Goal: Task Accomplishment & Management: Manage account settings

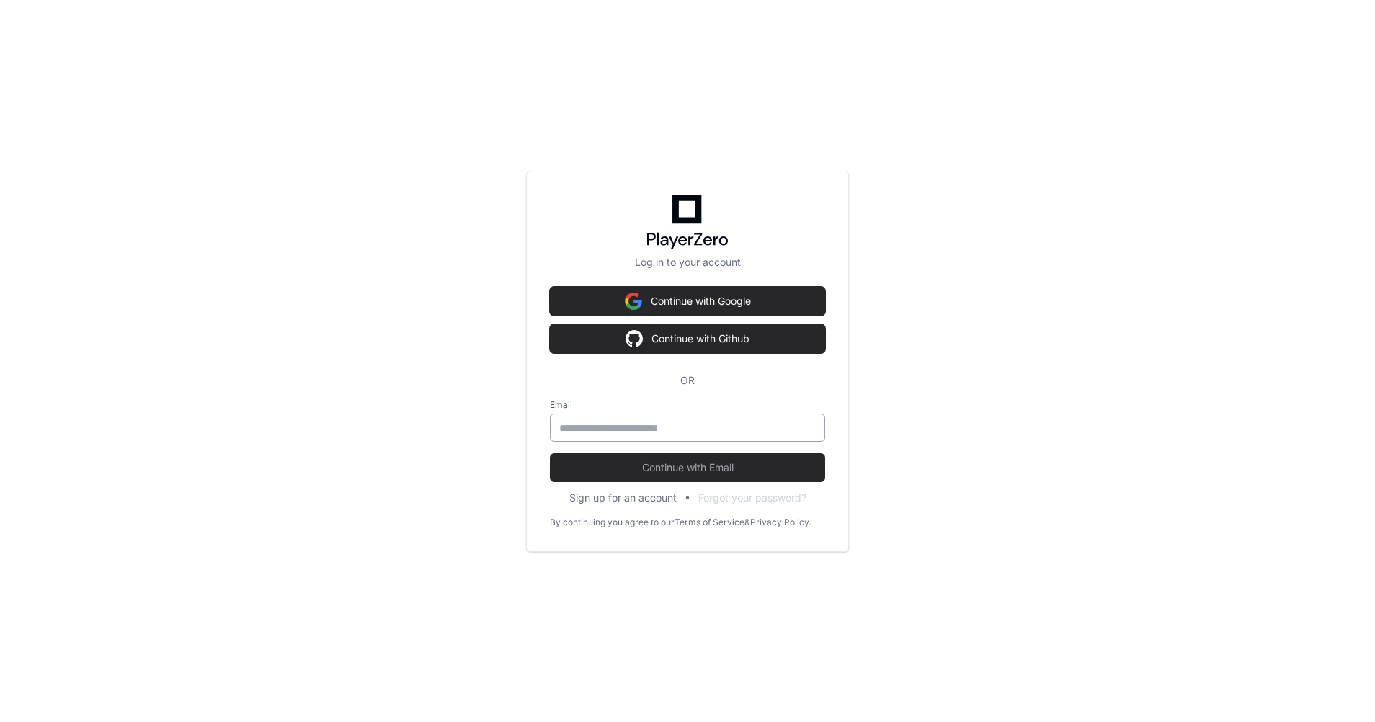
click at [704, 419] on div at bounding box center [687, 428] width 275 height 28
type input "**********"
click at [550, 453] on button "Continue with Email" at bounding box center [687, 467] width 275 height 29
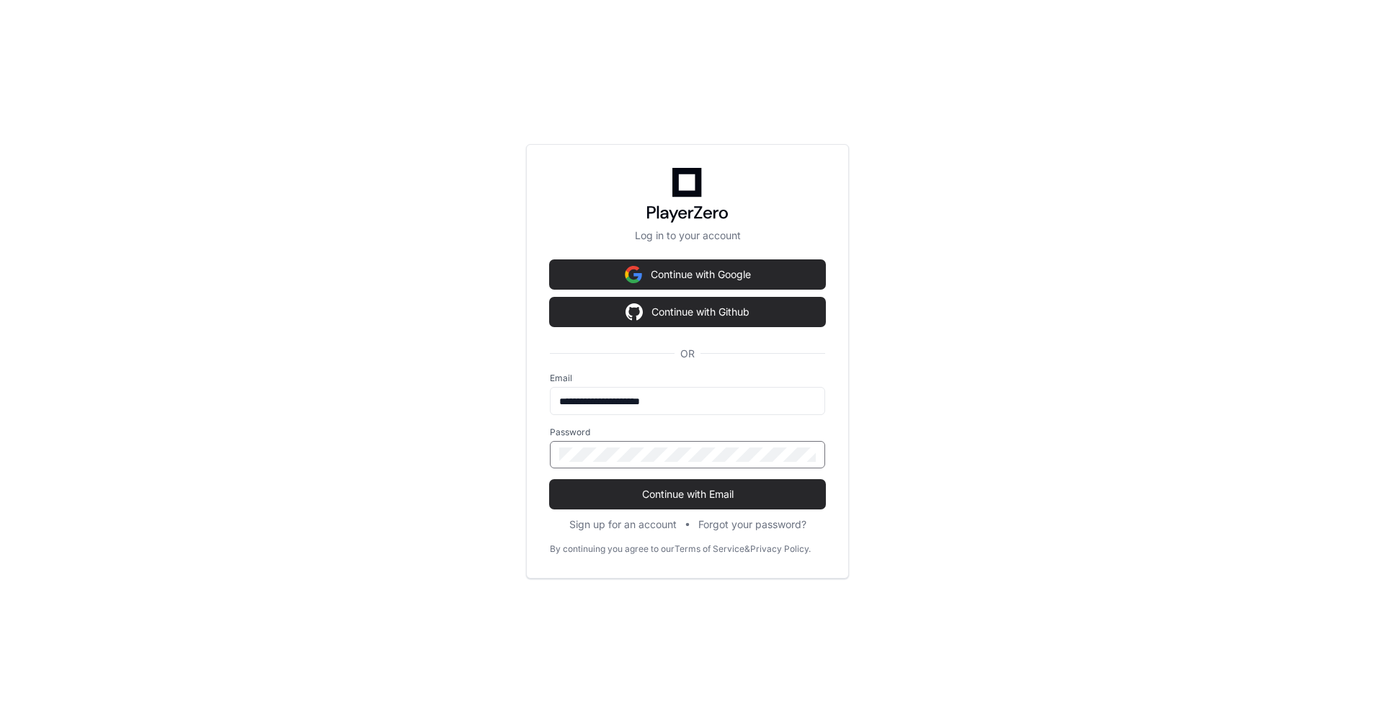
click at [806, 456] on keeper-lock "Open Keeper Popup" at bounding box center [804, 454] width 17 height 17
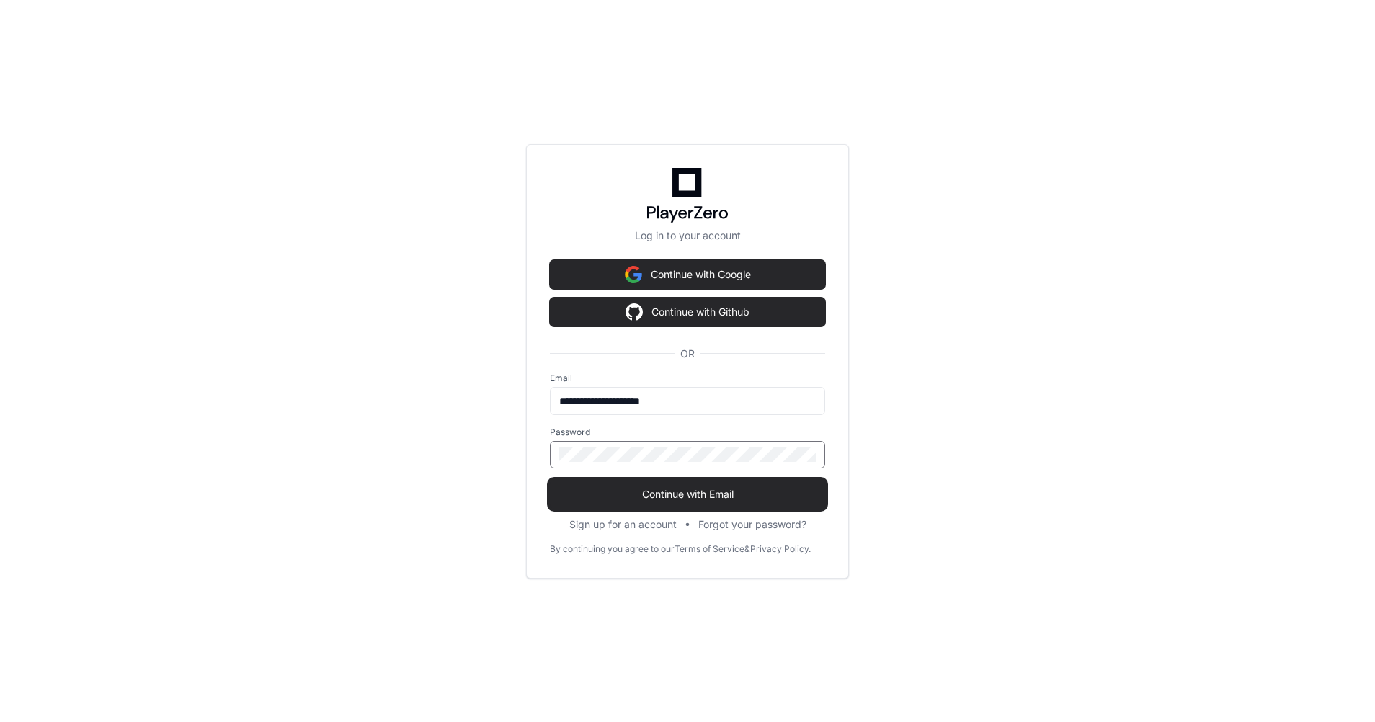
click at [700, 490] on span "Continue with Email" at bounding box center [687, 494] width 275 height 14
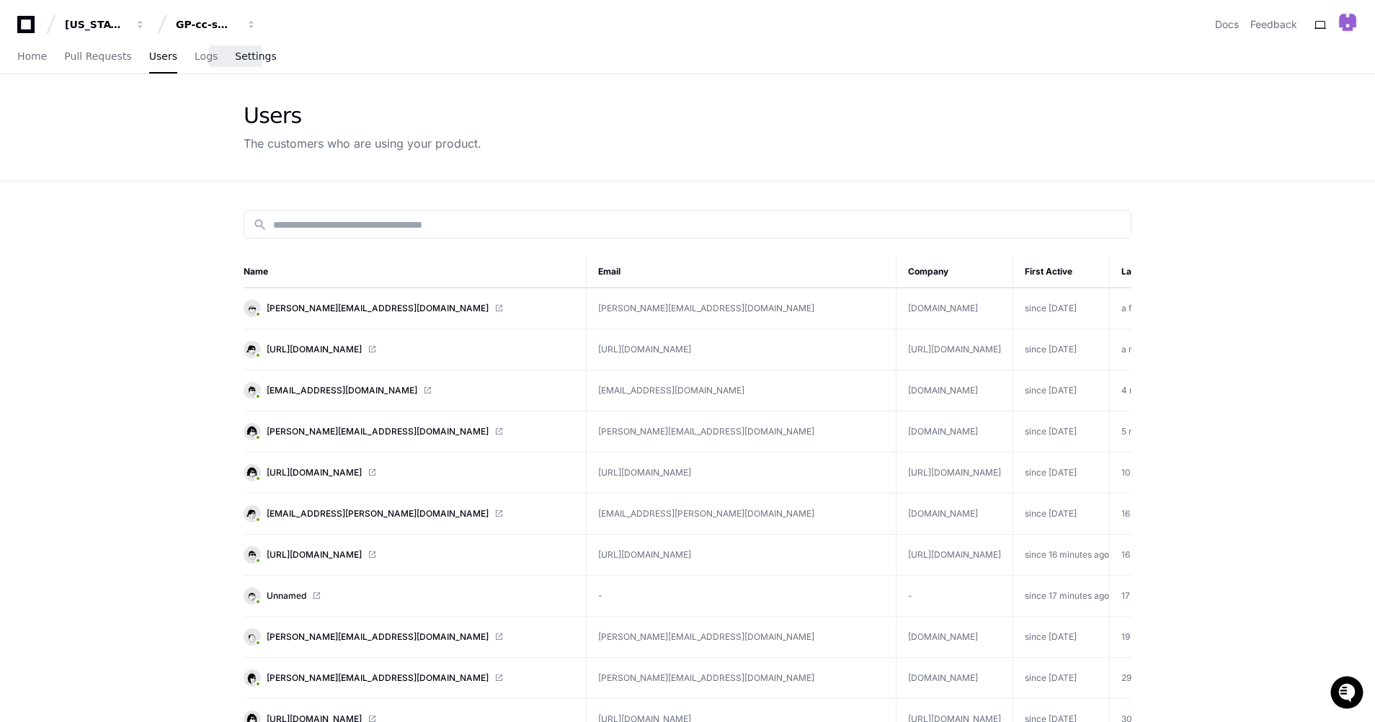
click at [235, 54] on span "Settings" at bounding box center [255, 56] width 41 height 9
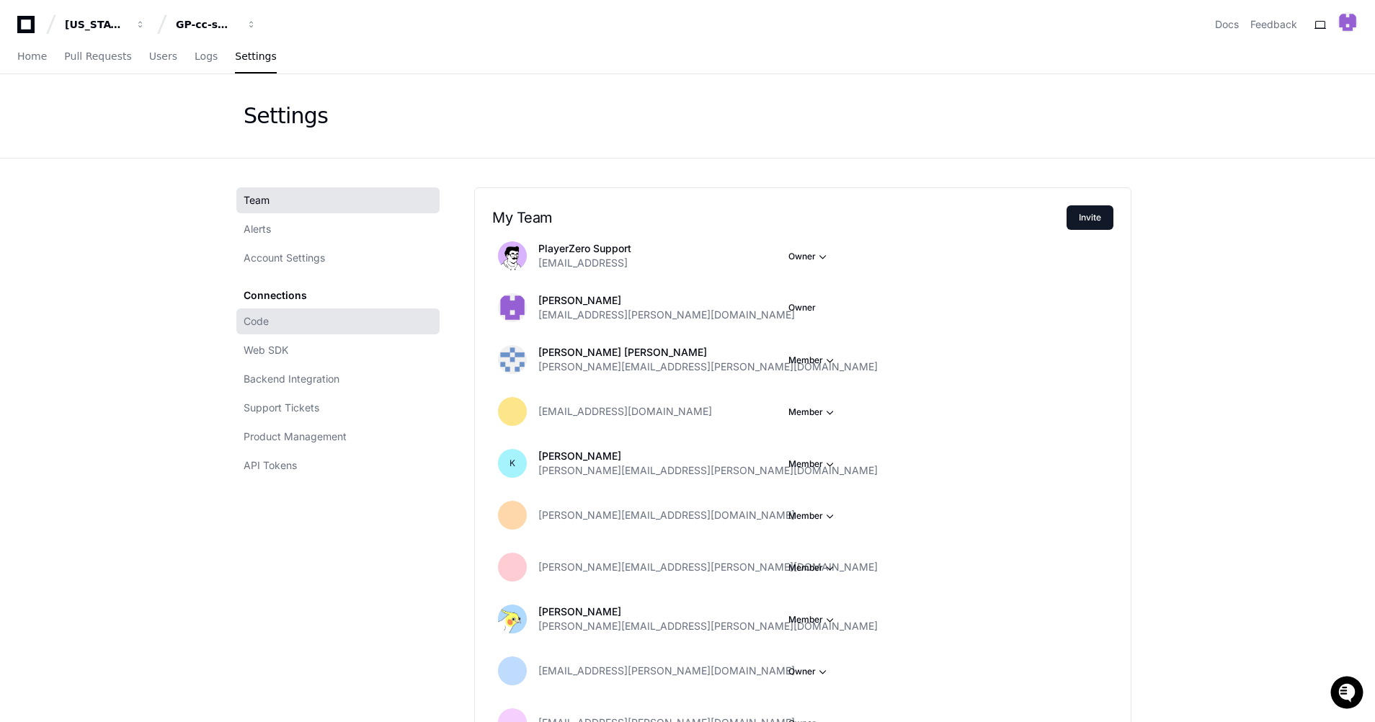
click at [273, 314] on link "Code" at bounding box center [337, 321] width 203 height 26
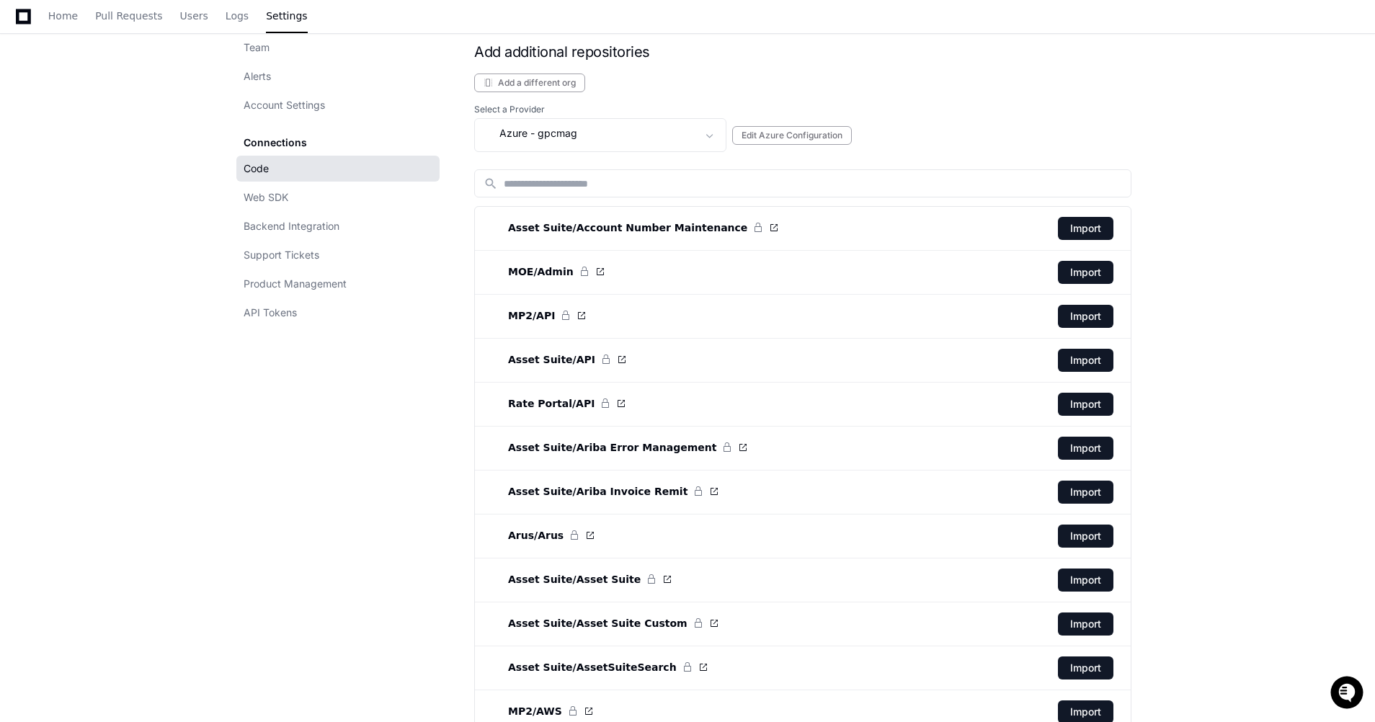
scroll to position [288, 0]
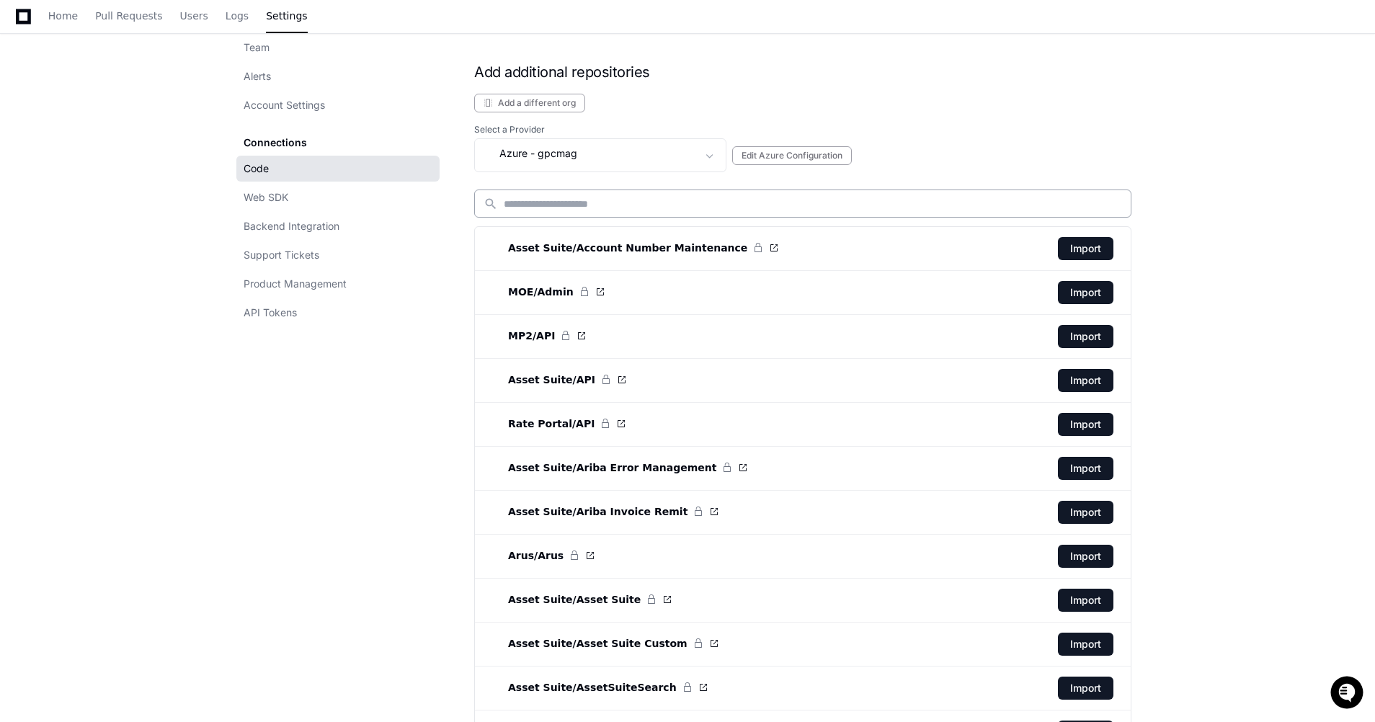
click at [664, 207] on input at bounding box center [813, 204] width 618 height 14
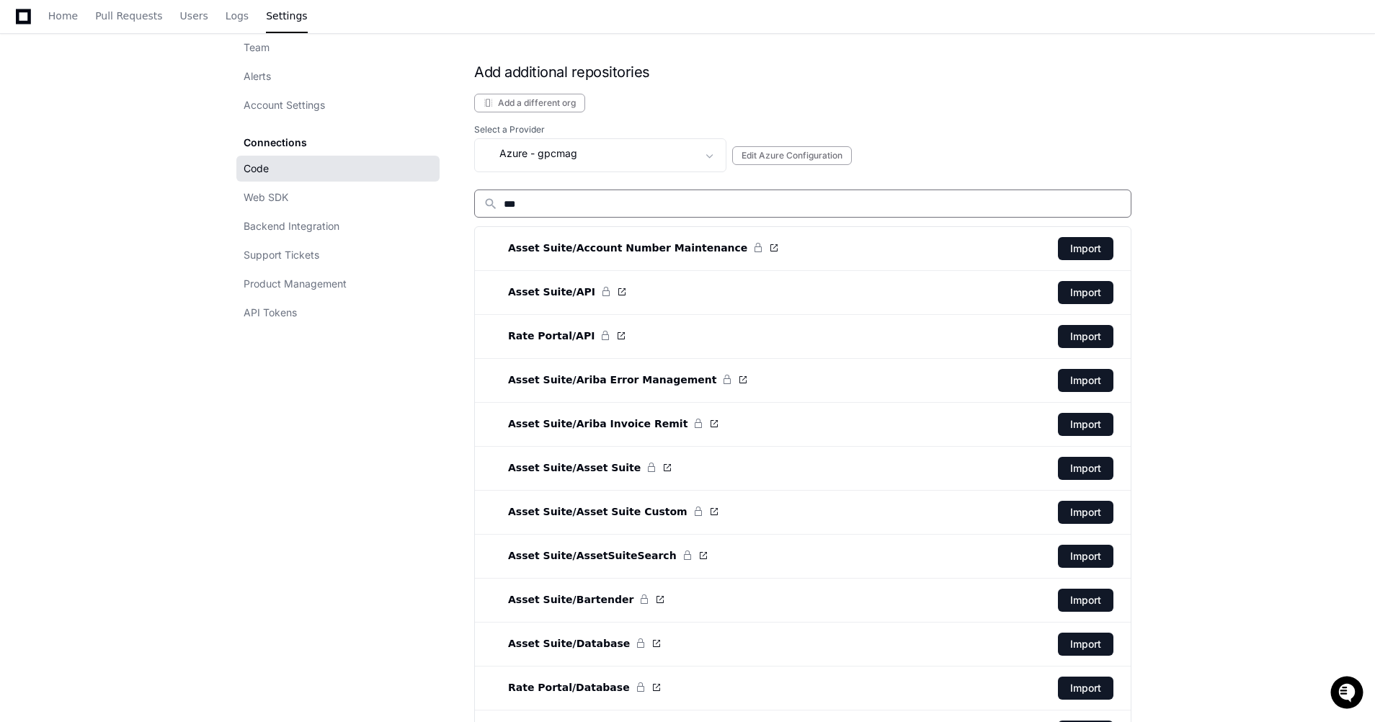
scroll to position [0, 0]
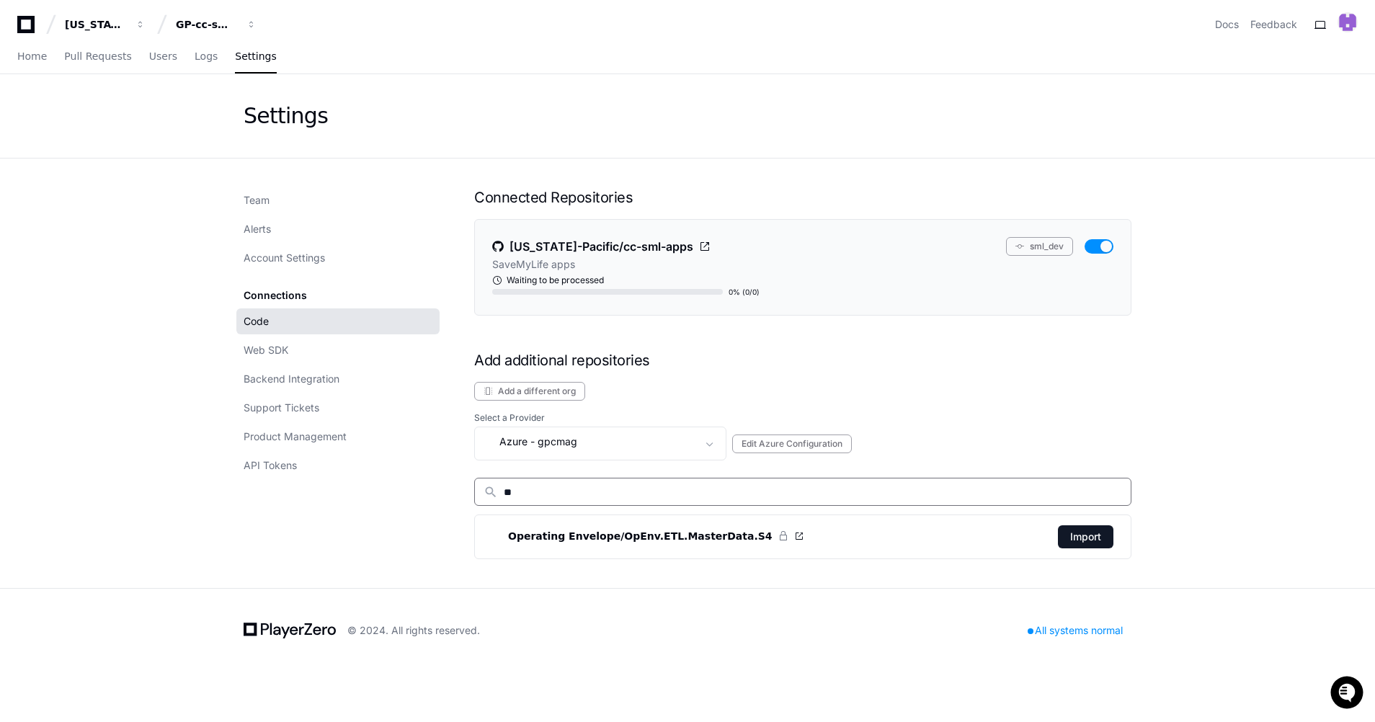
type input "*"
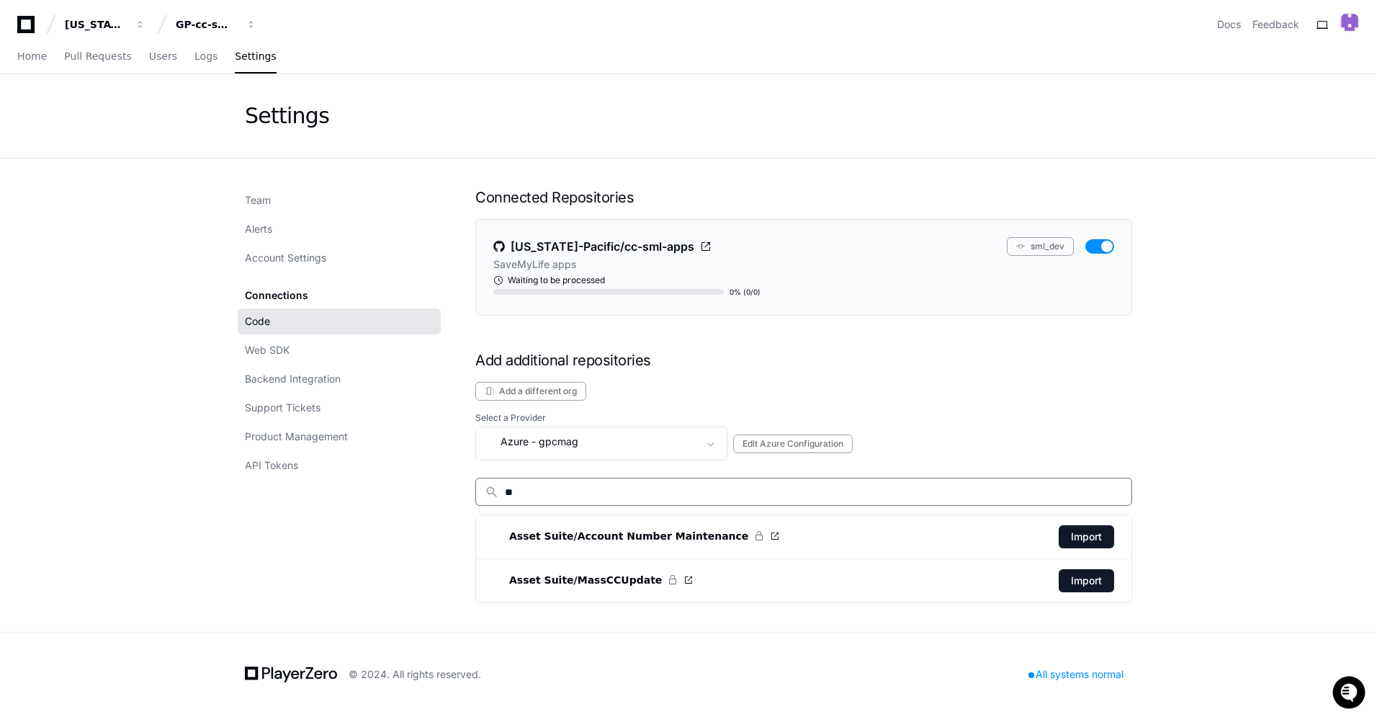
type input "*"
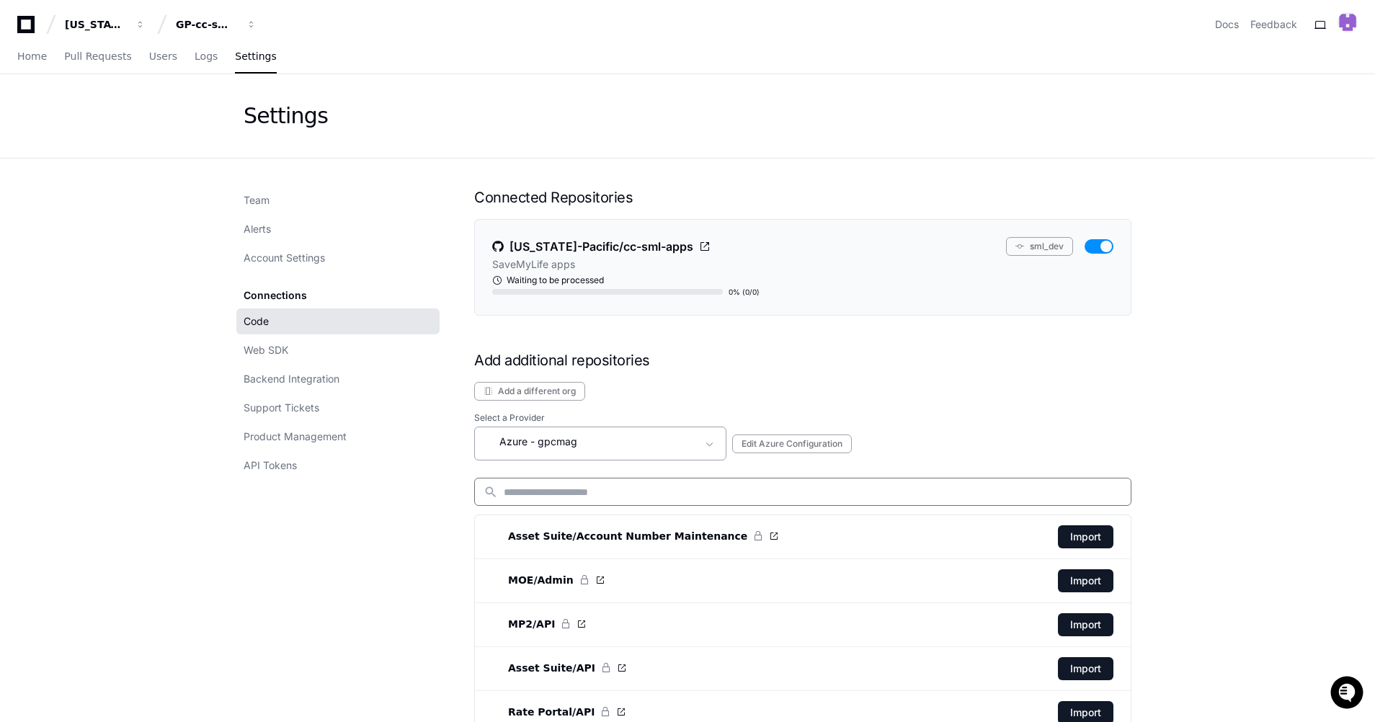
click at [700, 441] on div at bounding box center [711, 444] width 29 height 14
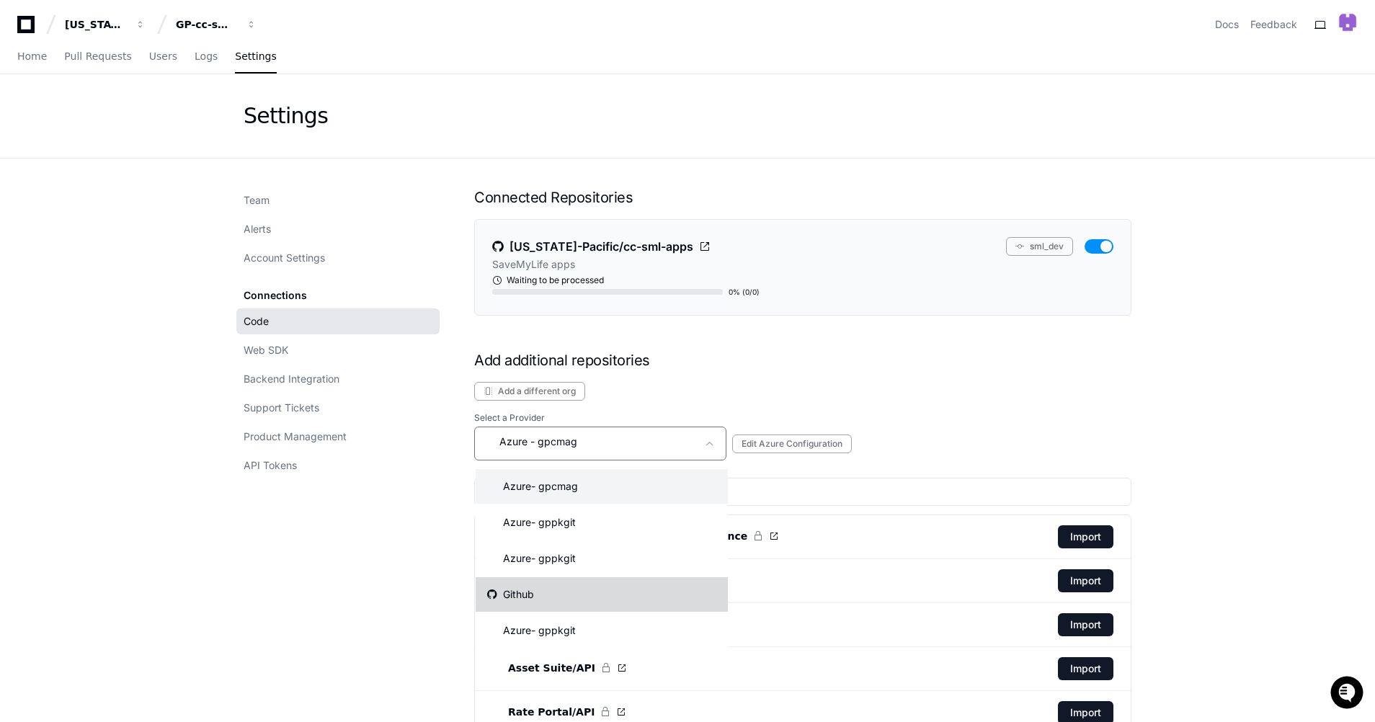
click at [608, 589] on mat-option "Github" at bounding box center [601, 594] width 252 height 35
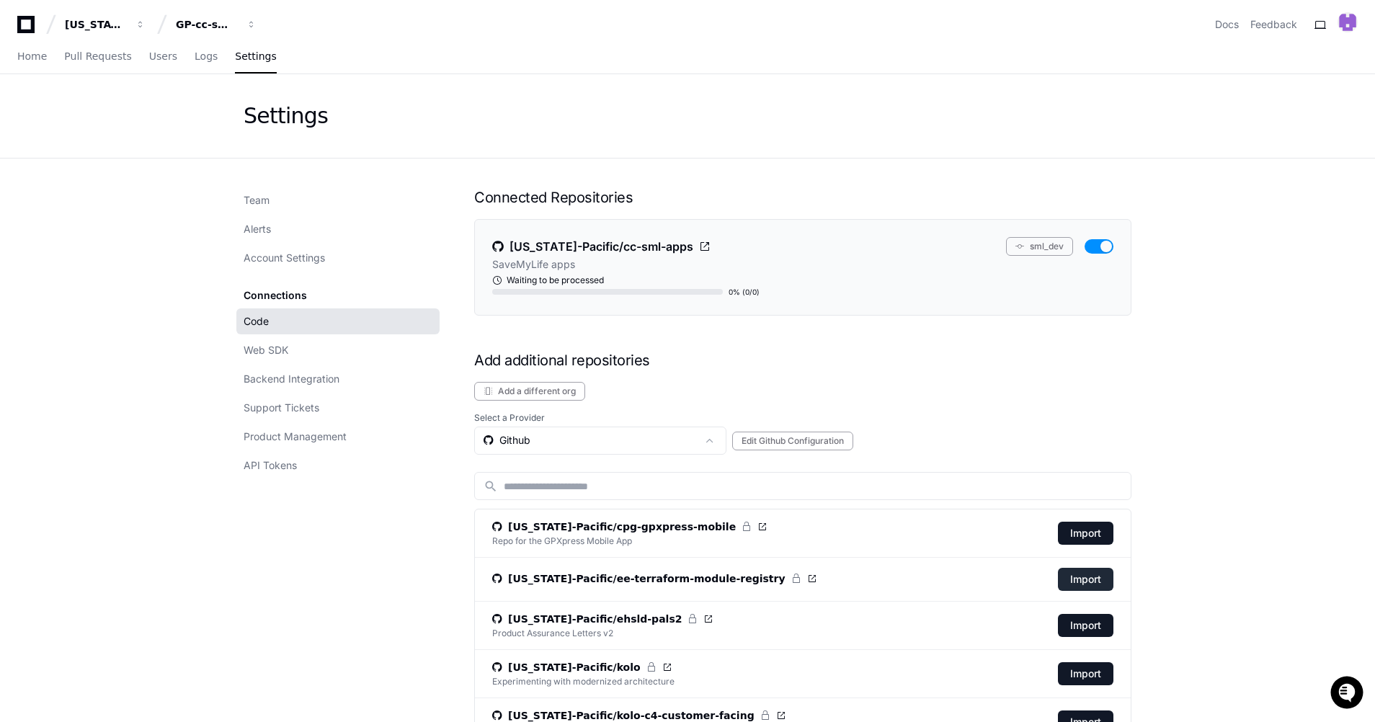
click at [1093, 581] on button "Import" at bounding box center [1085, 579] width 55 height 23
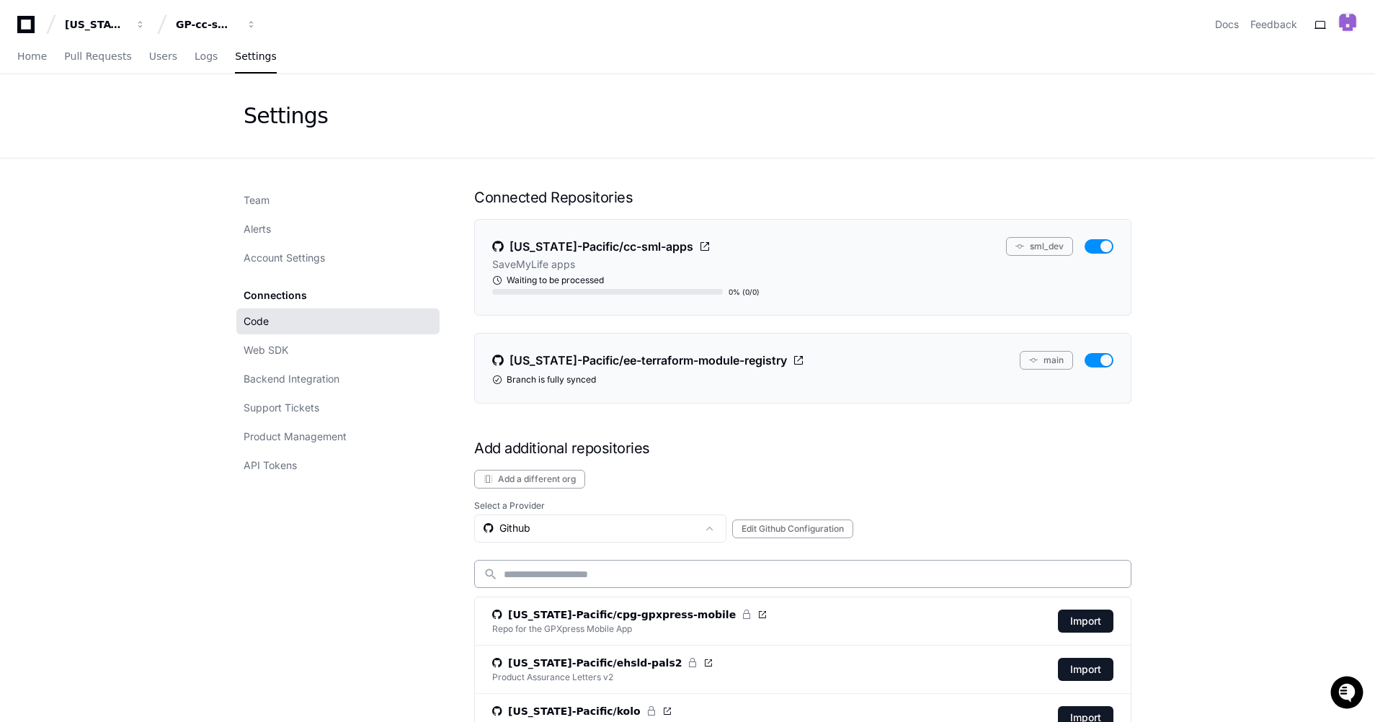
click at [752, 572] on input at bounding box center [813, 574] width 618 height 14
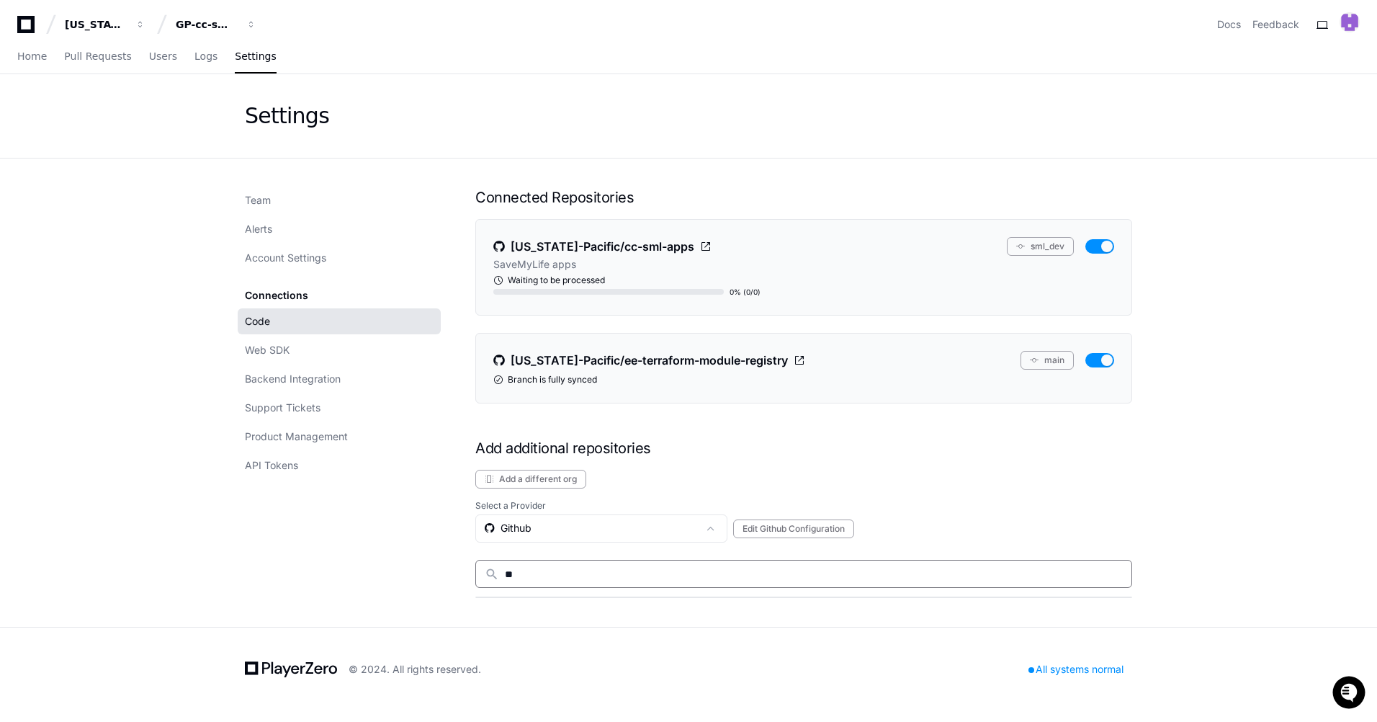
type input "*"
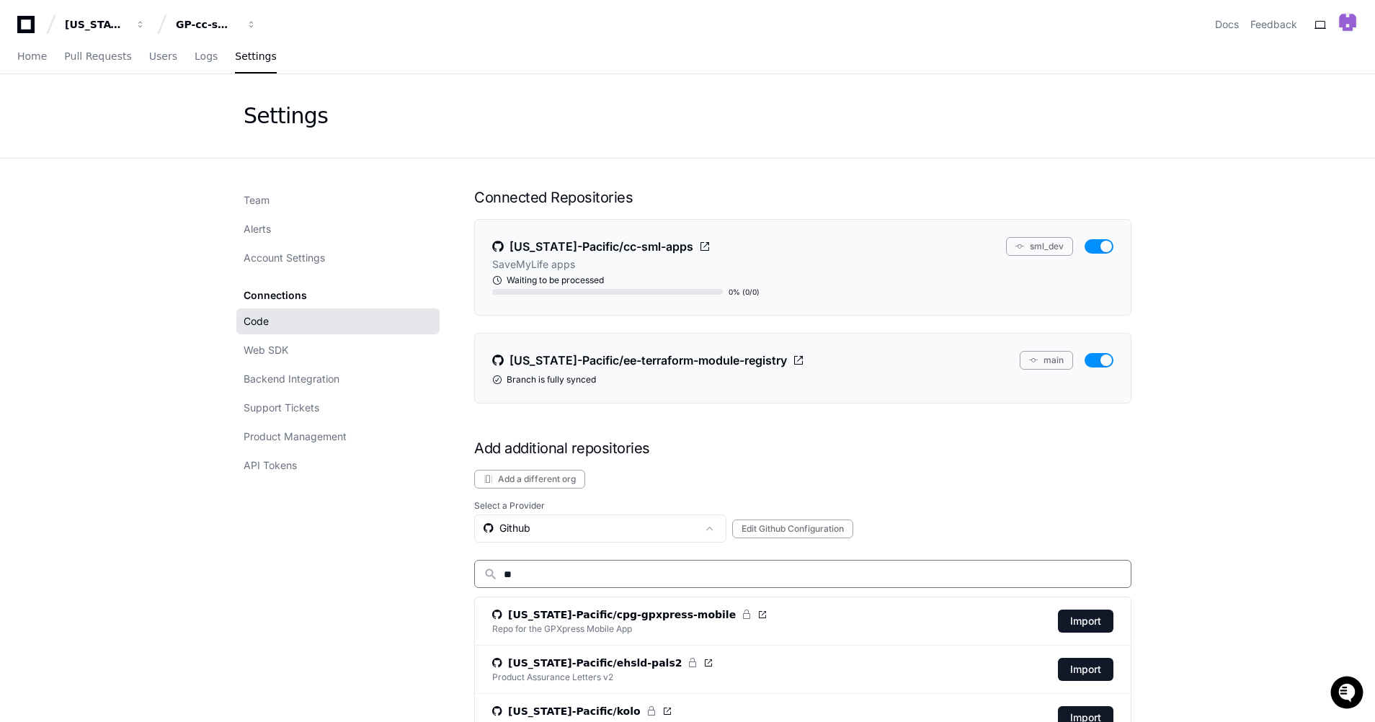
type input "*"
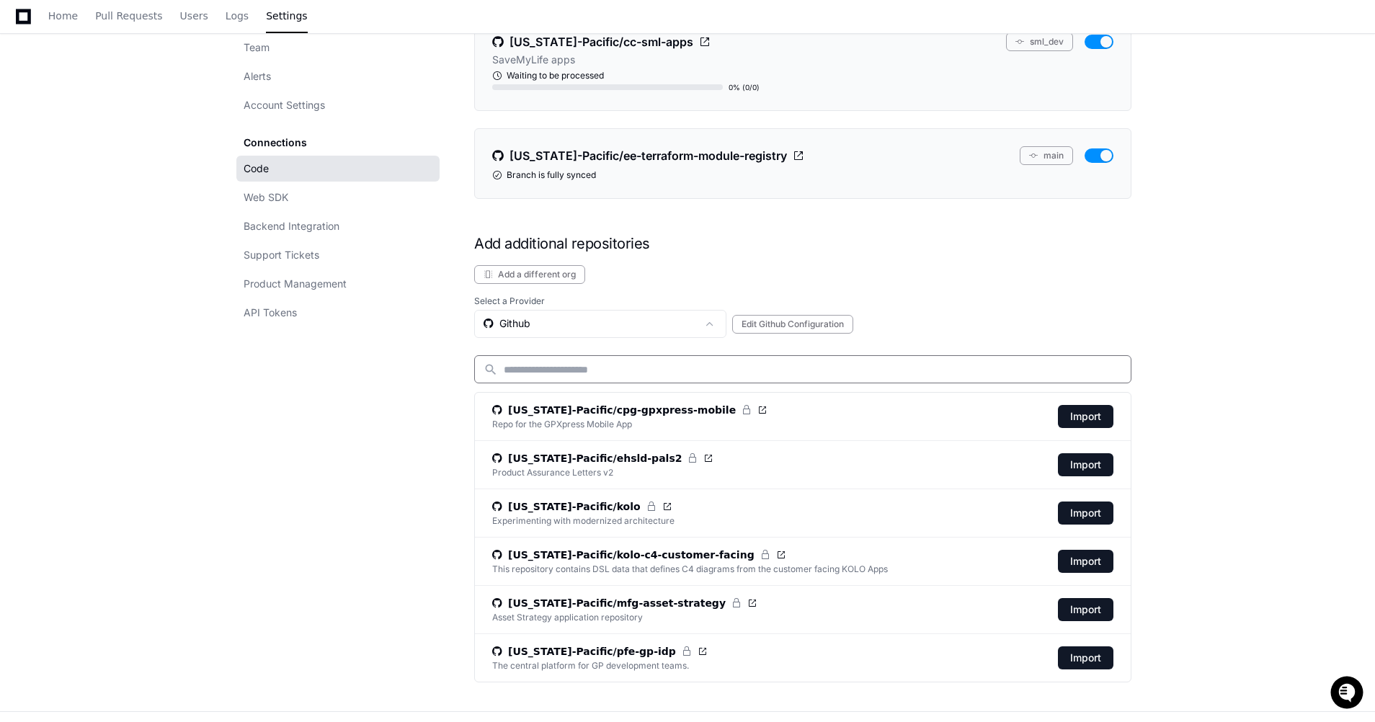
scroll to position [133, 0]
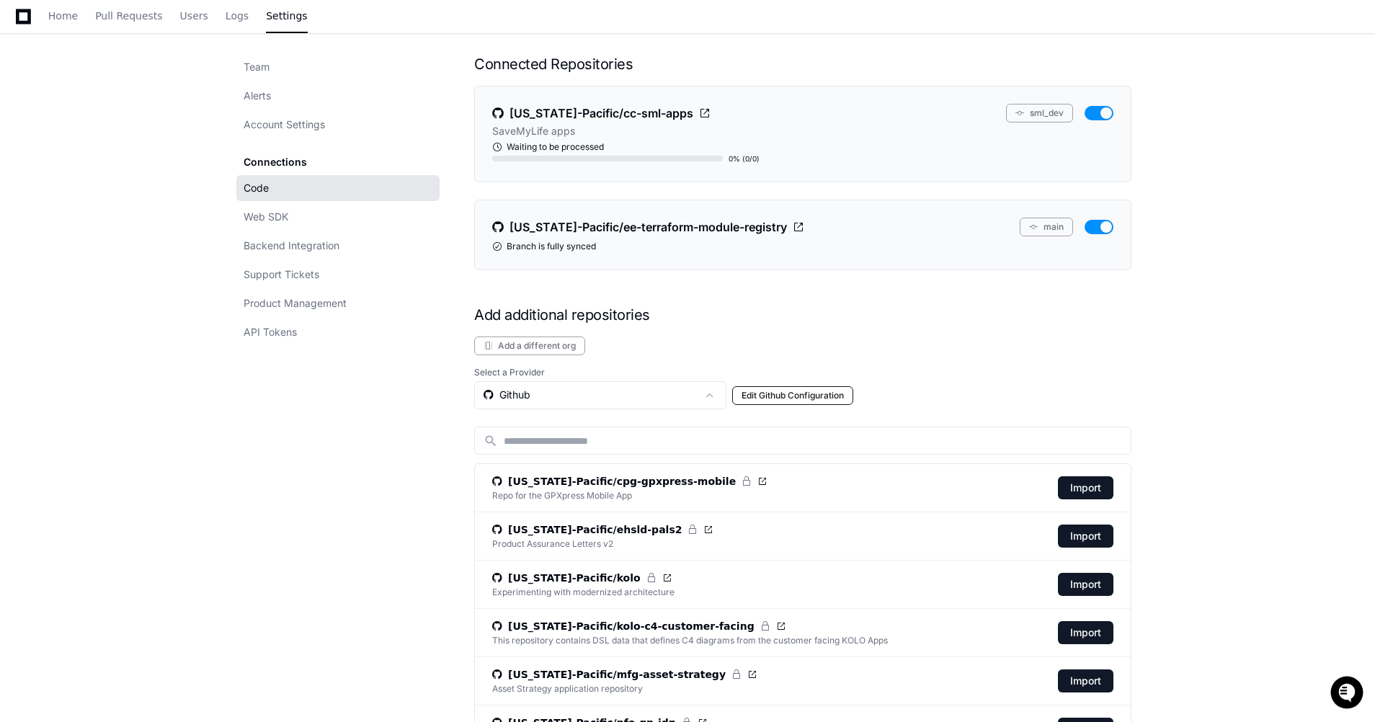
click at [830, 398] on button "Edit Github Configuration" at bounding box center [792, 395] width 121 height 19
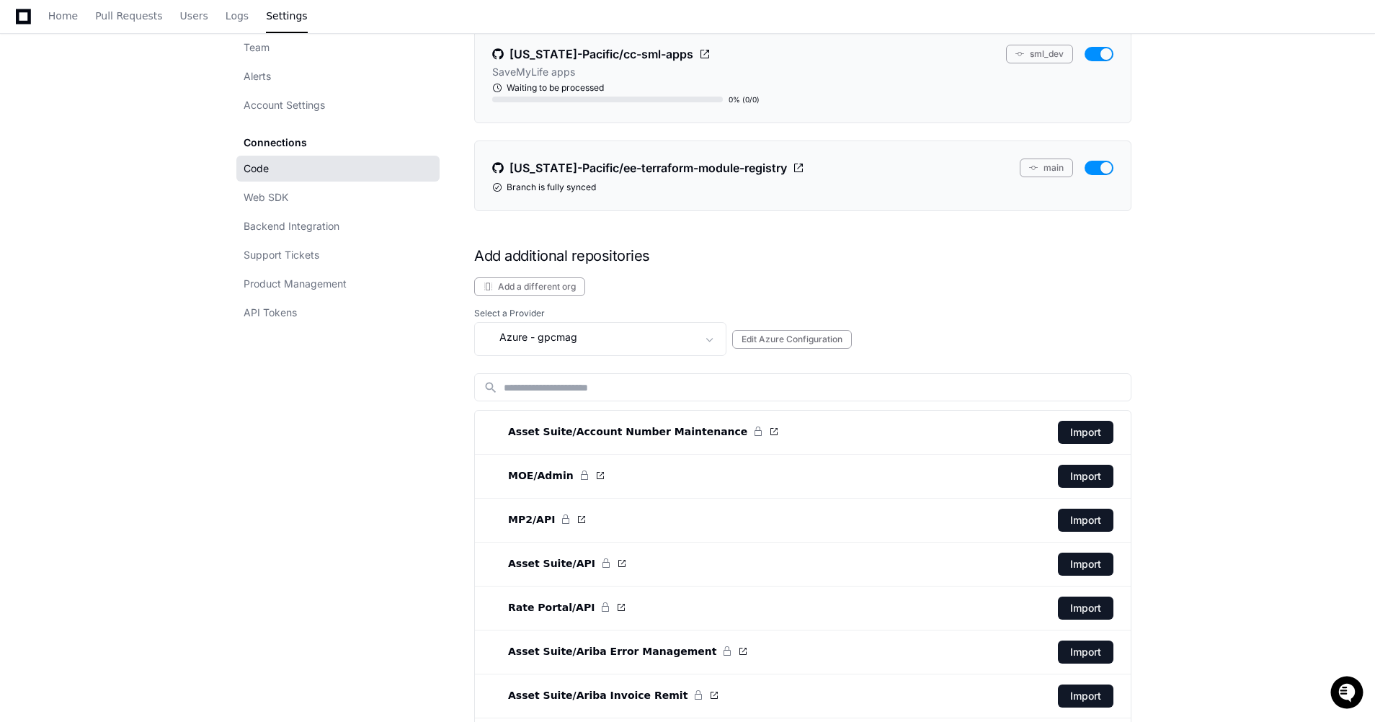
scroll to position [216, 0]
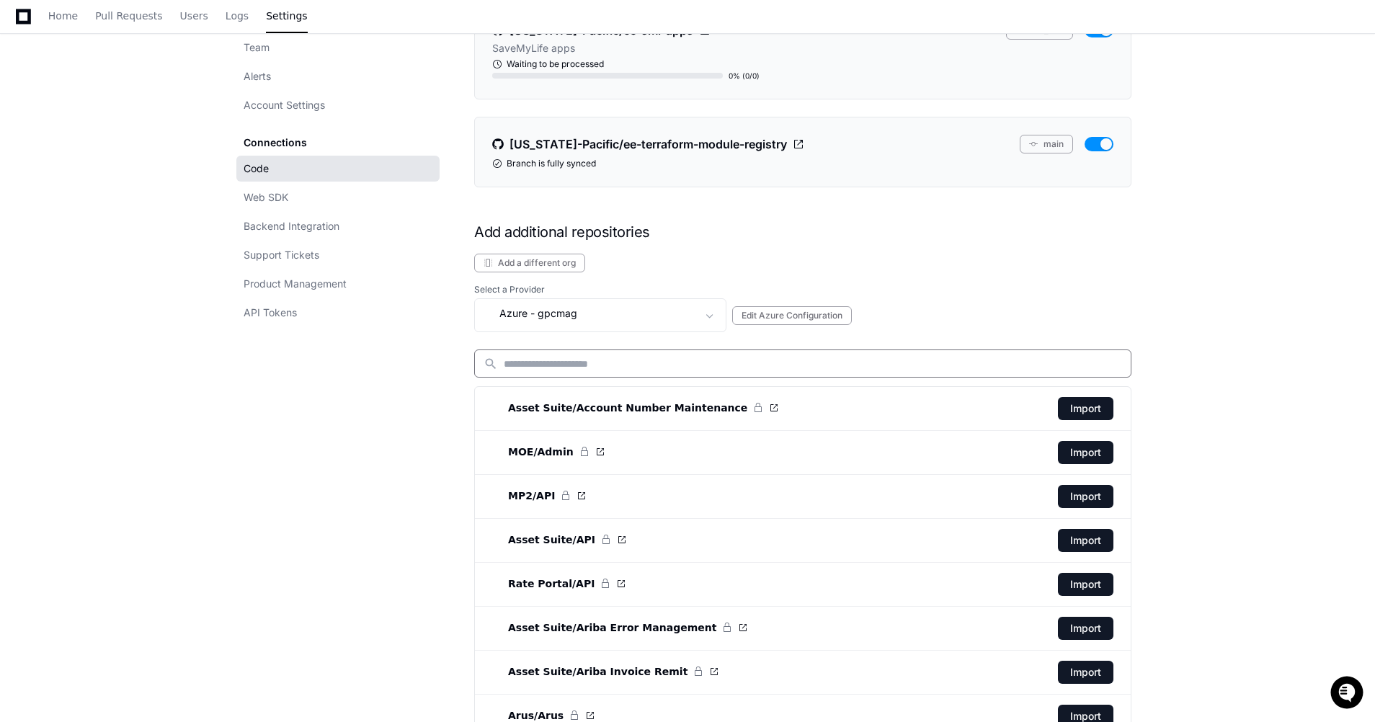
click at [592, 362] on input at bounding box center [813, 364] width 618 height 14
click at [710, 316] on span at bounding box center [709, 315] width 14 height 14
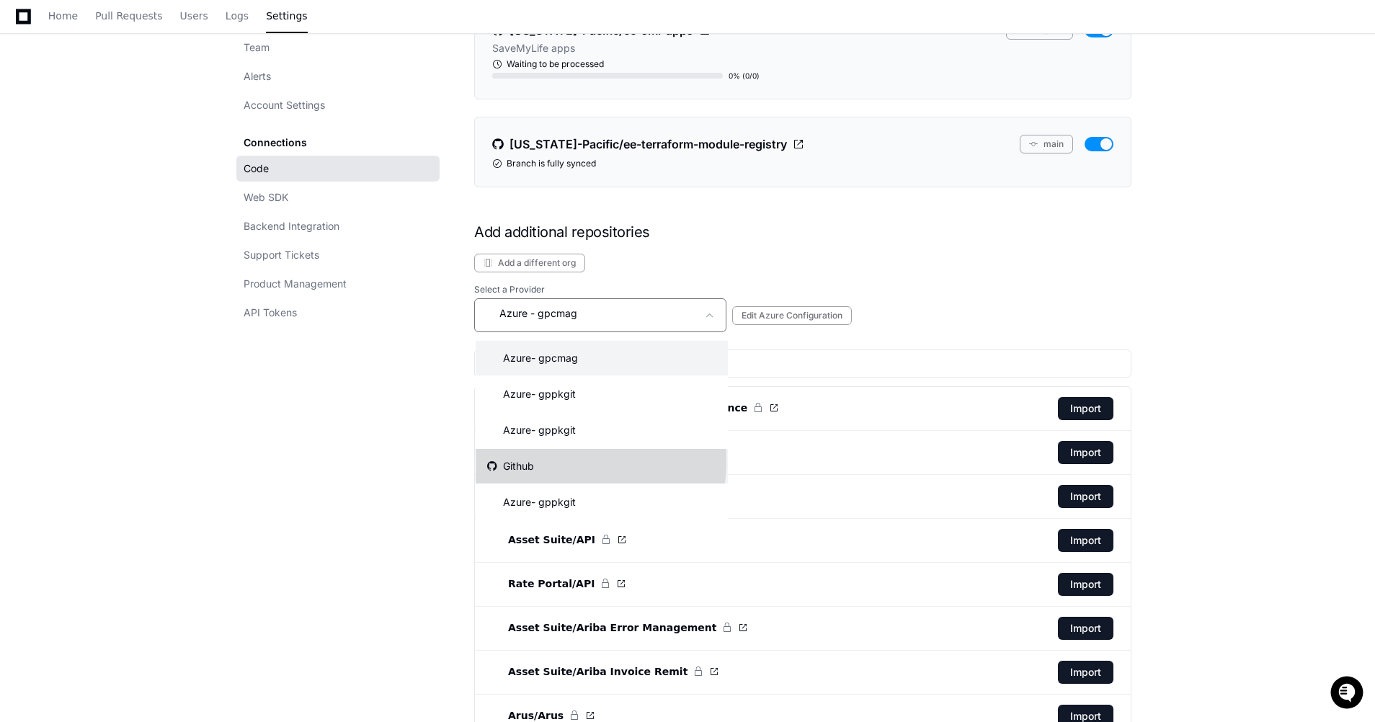
click at [553, 460] on mat-option "Github" at bounding box center [601, 466] width 252 height 35
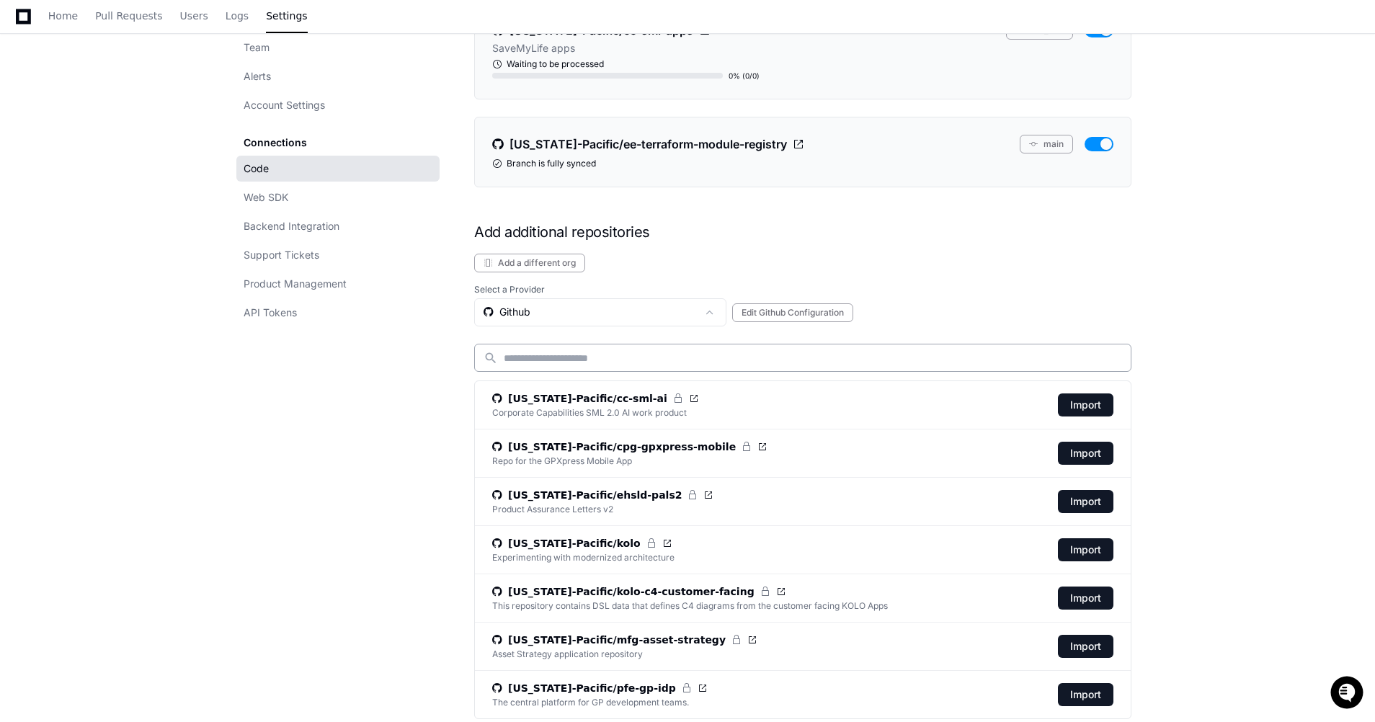
click at [604, 362] on input at bounding box center [813, 358] width 618 height 14
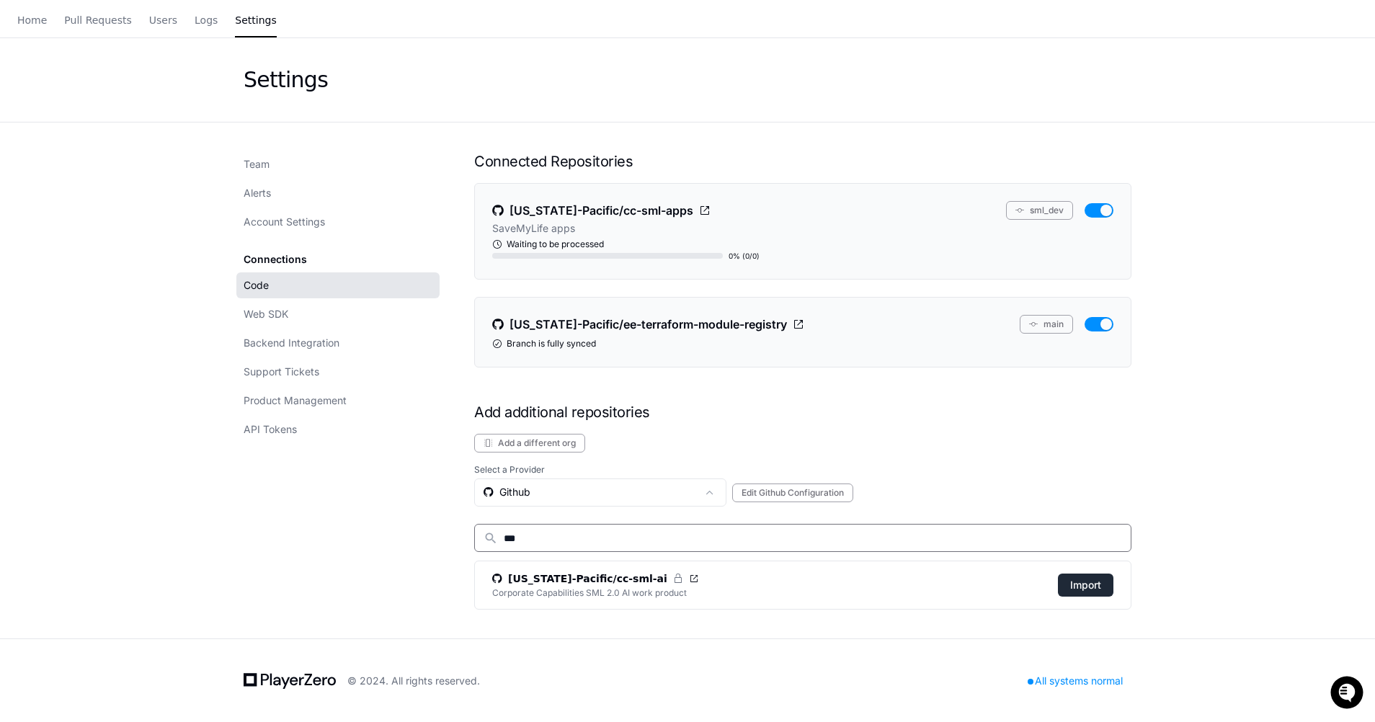
type input "***"
click at [1105, 581] on button "Import" at bounding box center [1085, 584] width 55 height 23
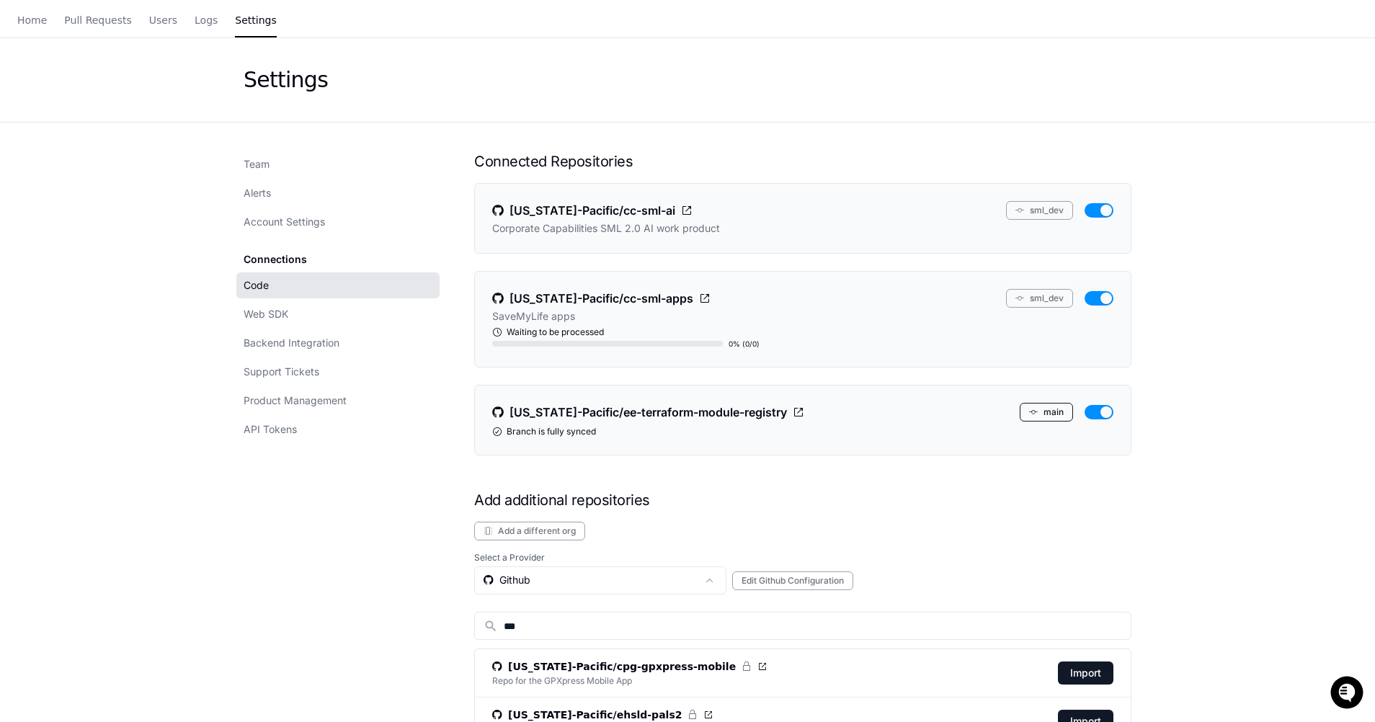
click at [1057, 418] on button "main" at bounding box center [1045, 412] width 53 height 19
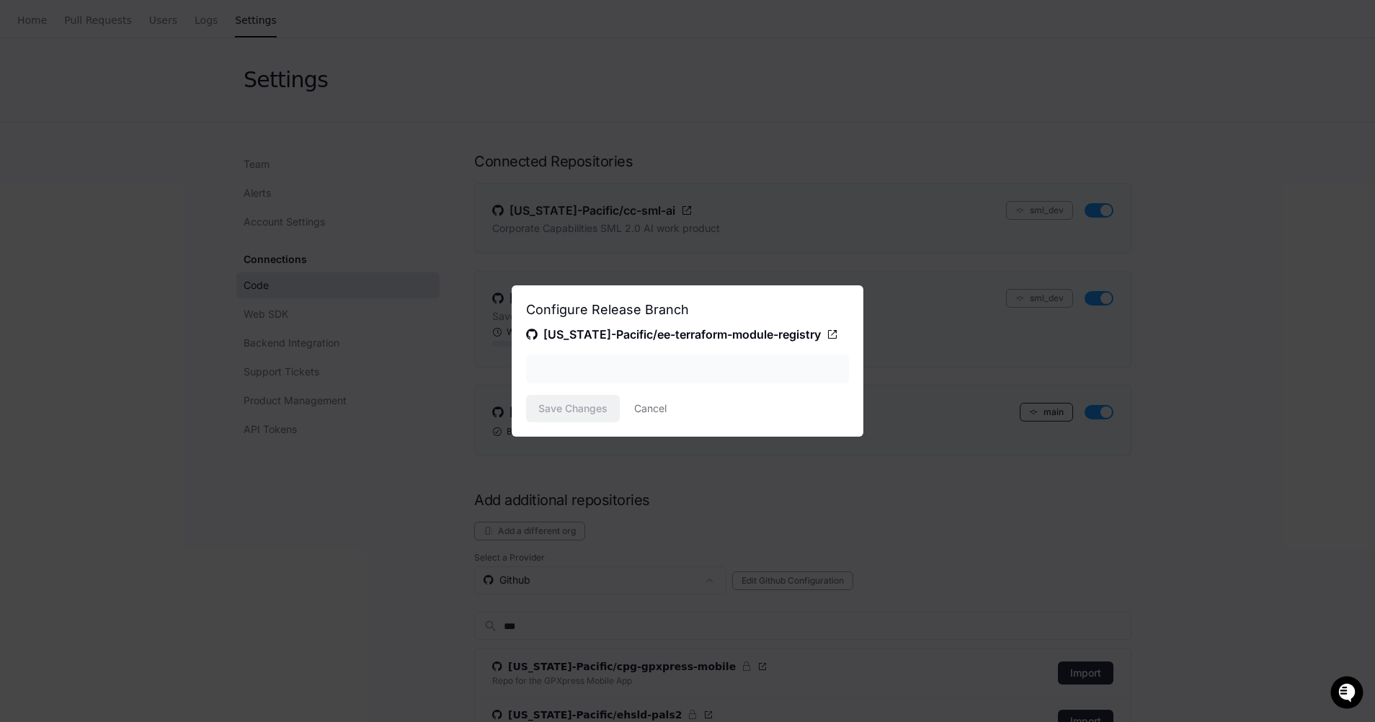
scroll to position [0, 0]
click at [553, 378] on div "main" at bounding box center [687, 368] width 323 height 27
click at [769, 372] on div at bounding box center [687, 361] width 1375 height 722
click at [769, 372] on div "main" at bounding box center [677, 369] width 284 height 14
click at [769, 372] on div at bounding box center [687, 361] width 1375 height 722
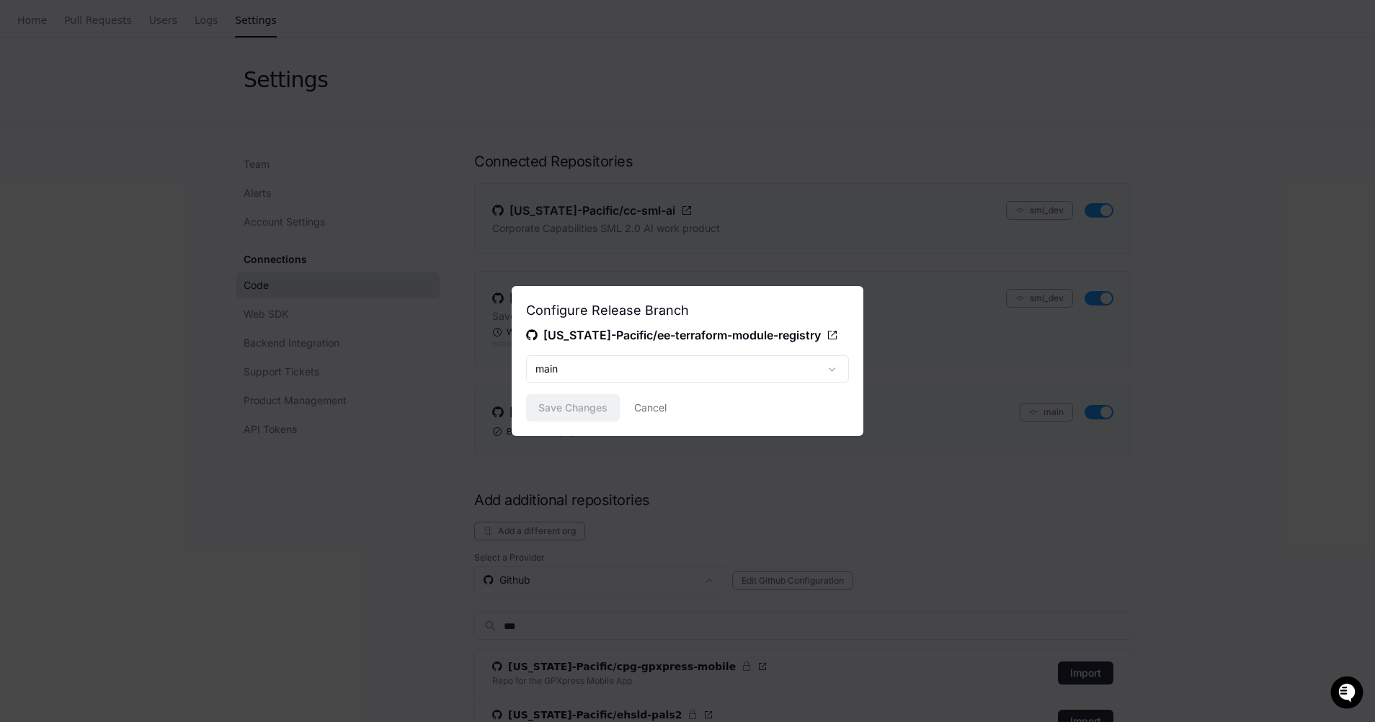
click at [1245, 514] on div at bounding box center [687, 361] width 1375 height 722
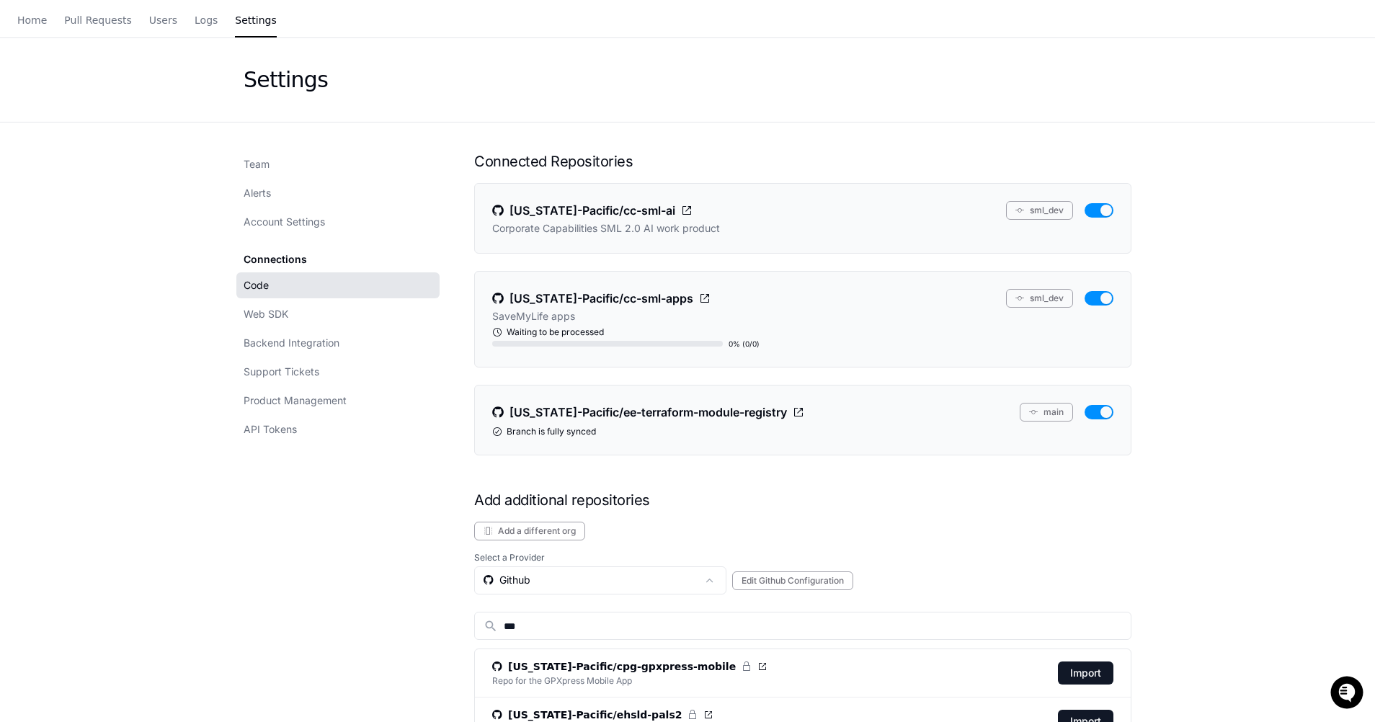
click at [1286, 320] on app-setting "Settings Team Alerts Account Settings Connections Code Web SDK Backend Integrat…" at bounding box center [687, 502] width 1375 height 929
